Goal: Task Accomplishment & Management: Manage account settings

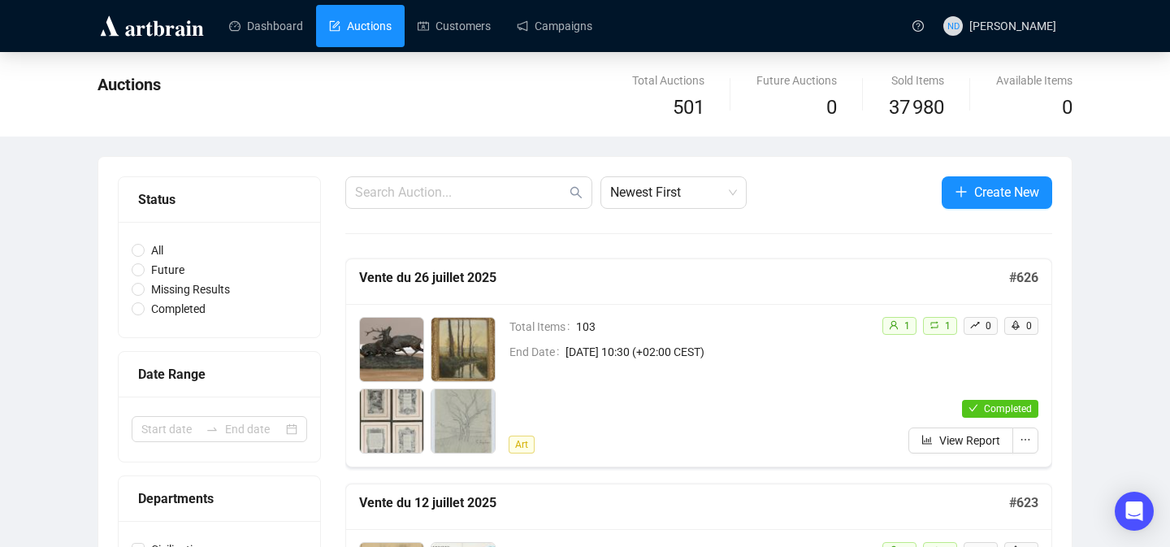
click at [553, 52] on div "Auctions Total Auctions 501 Future Auctions 0 Sold Items 37 980 Available Items…" at bounding box center [585, 94] width 1170 height 85
click at [577, 33] on link "Campaigns" at bounding box center [555, 26] width 76 height 42
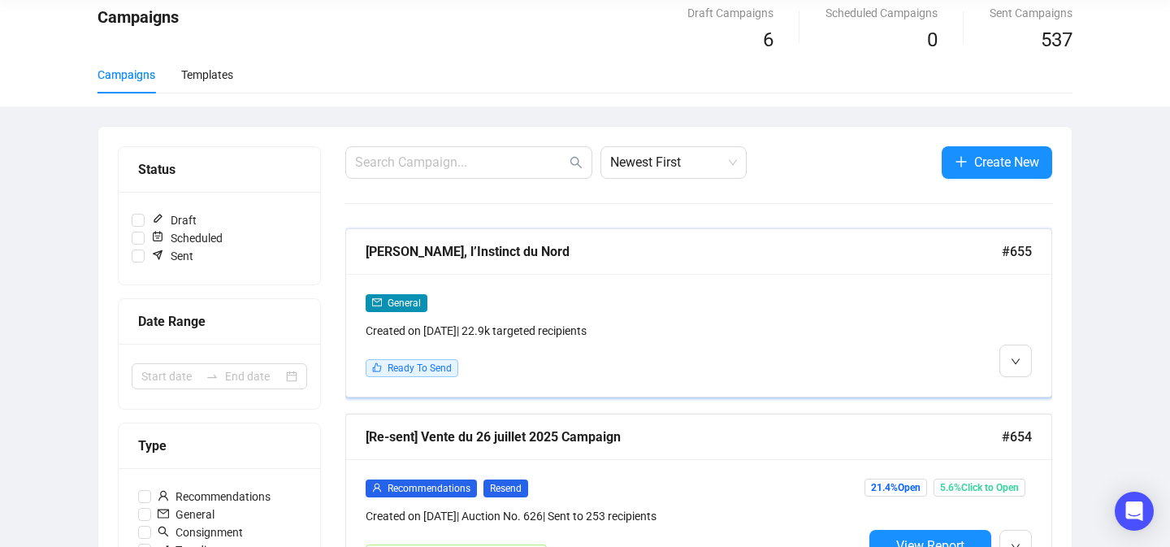
scroll to position [72, 0]
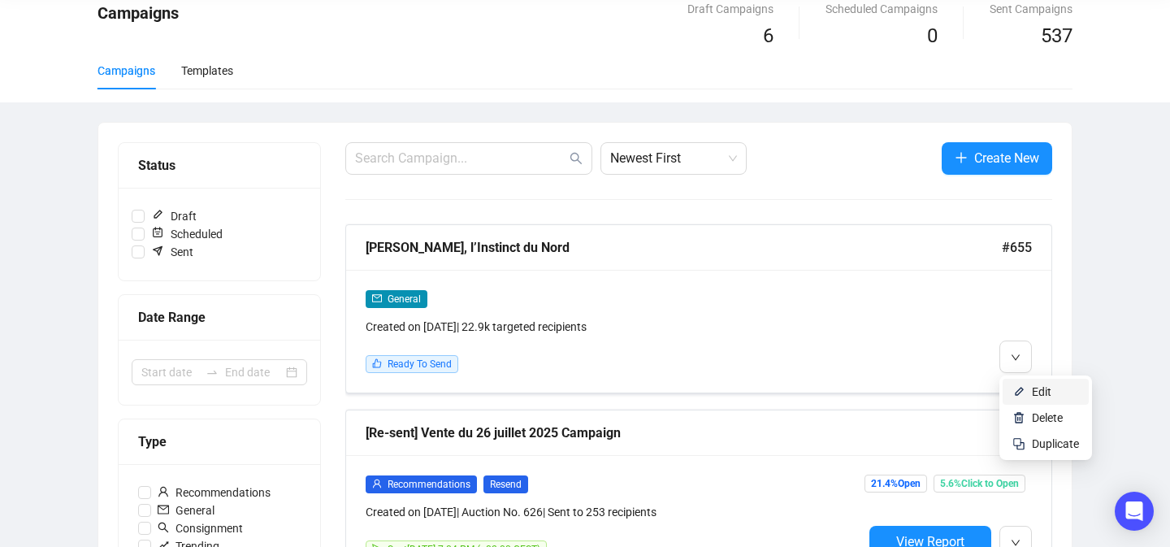
click at [1017, 395] on img at bounding box center [1018, 391] width 13 height 13
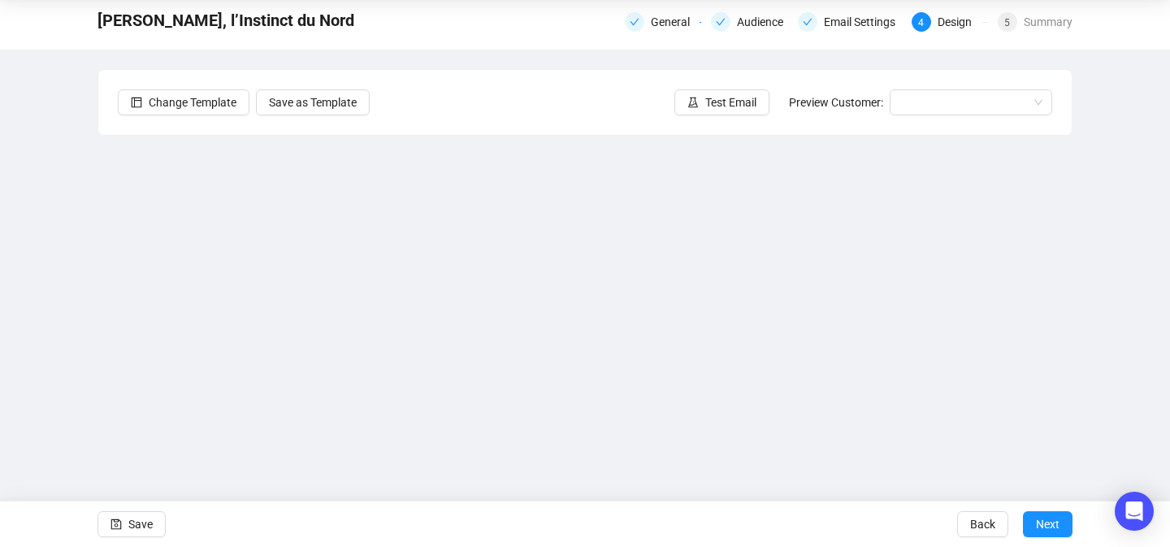
scroll to position [34, 0]
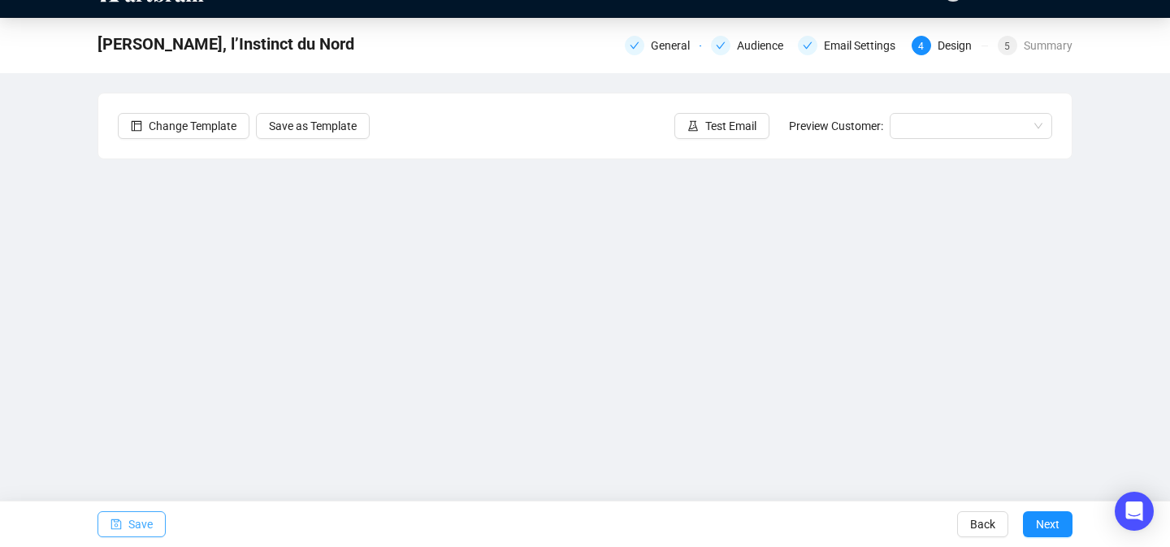
click at [154, 526] on button "Save" at bounding box center [132, 524] width 68 height 26
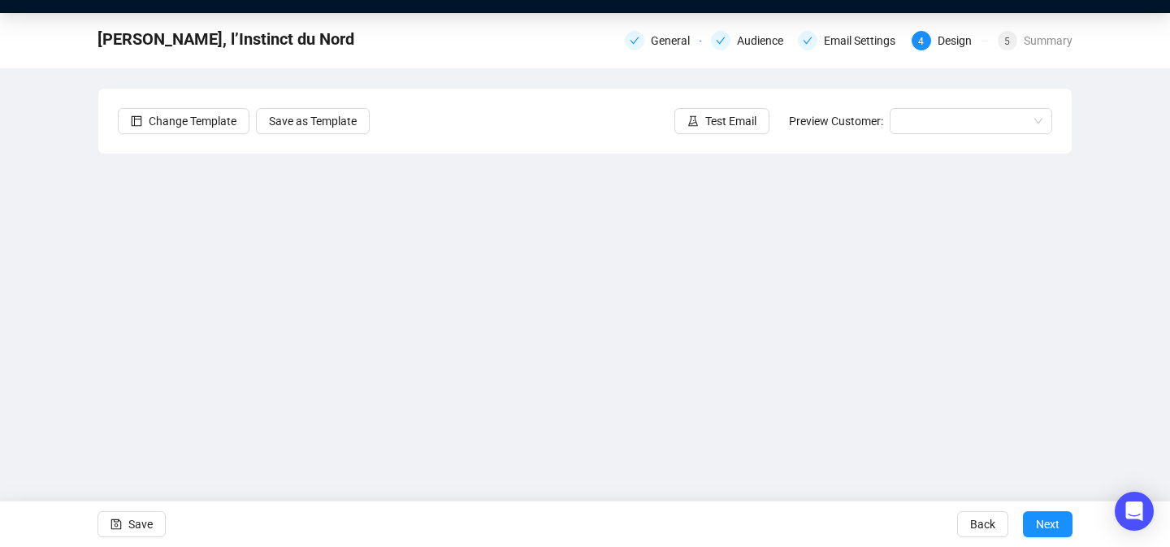
scroll to position [58, 0]
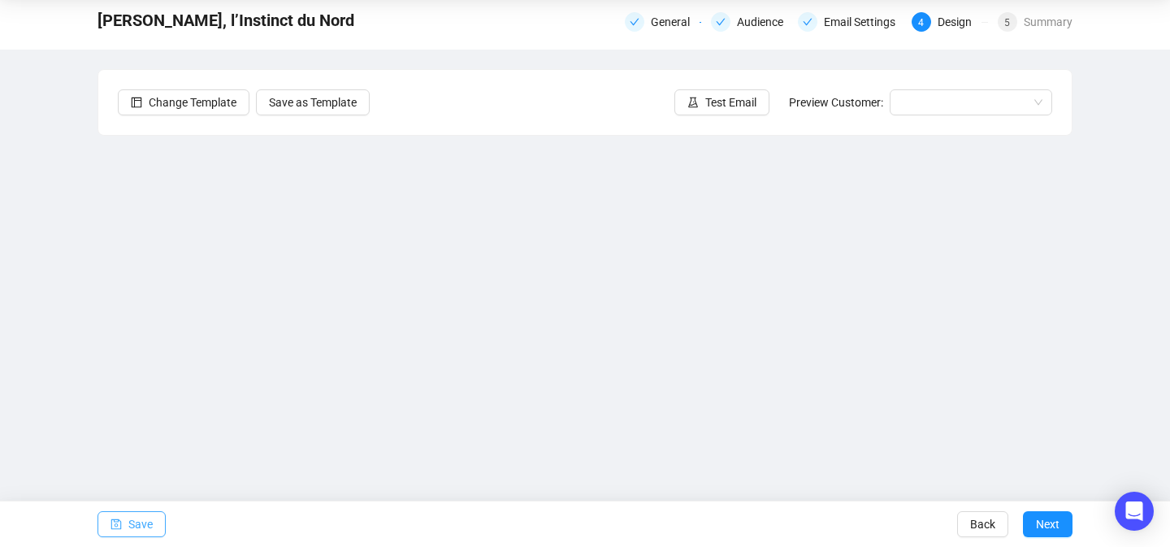
click at [150, 518] on span "Save" at bounding box center [140, 524] width 24 height 46
click at [141, 527] on span "Save" at bounding box center [140, 524] width 24 height 46
click at [104, 523] on button "Save" at bounding box center [132, 524] width 68 height 26
